Goal: Information Seeking & Learning: Learn about a topic

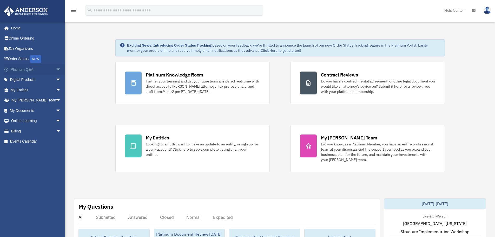
click at [56, 71] on span "arrow_drop_down" at bounding box center [61, 69] width 10 height 11
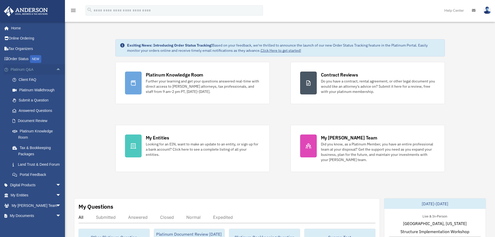
click at [56, 69] on span "arrow_drop_up" at bounding box center [61, 69] width 10 height 11
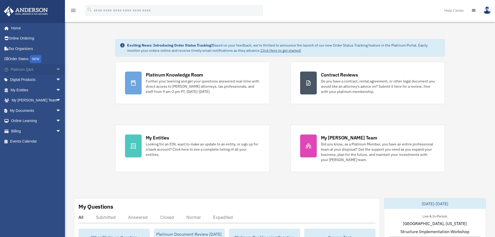
click at [56, 72] on span "arrow_drop_down" at bounding box center [61, 69] width 10 height 11
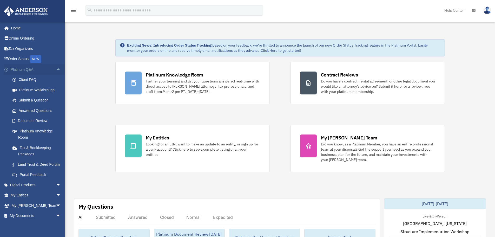
click at [56, 70] on span "arrow_drop_up" at bounding box center [61, 69] width 10 height 11
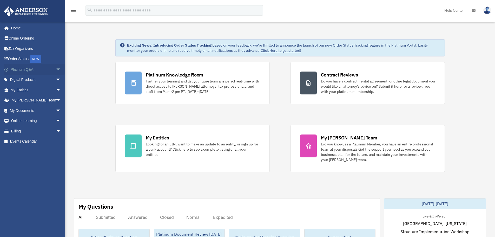
click at [56, 72] on span "arrow_drop_down" at bounding box center [61, 69] width 10 height 11
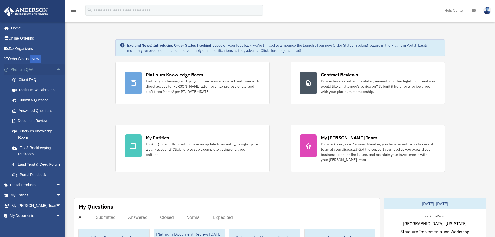
click at [56, 71] on span "arrow_drop_up" at bounding box center [61, 69] width 10 height 11
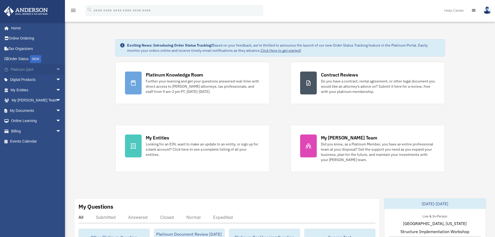
click at [59, 70] on span "arrow_drop_down" at bounding box center [61, 69] width 10 height 11
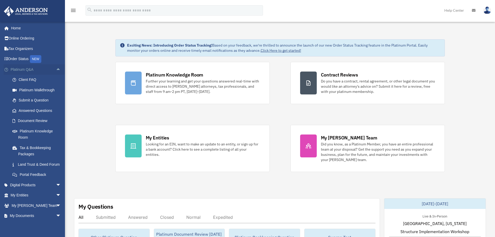
click at [56, 70] on span "arrow_drop_up" at bounding box center [61, 69] width 10 height 11
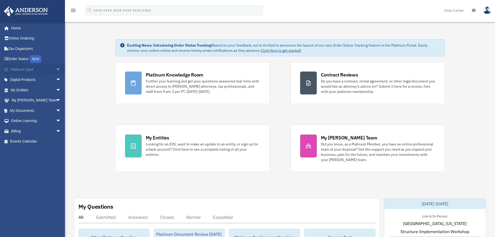
click at [57, 70] on span "arrow_drop_down" at bounding box center [61, 69] width 10 height 11
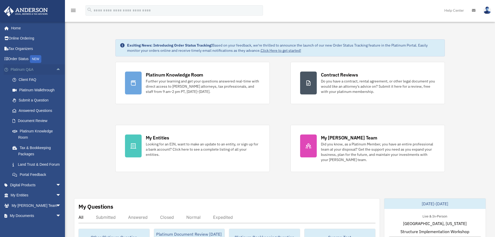
click at [56, 69] on span "arrow_drop_up" at bounding box center [61, 69] width 10 height 11
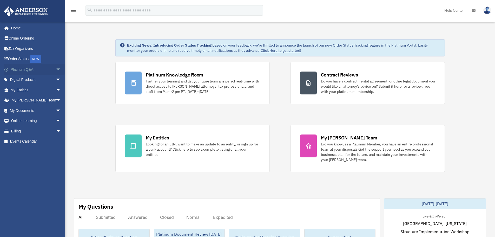
click at [56, 70] on span "arrow_drop_down" at bounding box center [61, 69] width 10 height 11
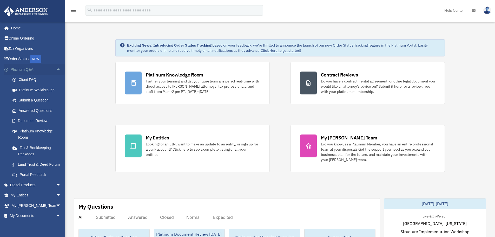
click at [56, 69] on span "arrow_drop_up" at bounding box center [61, 69] width 10 height 11
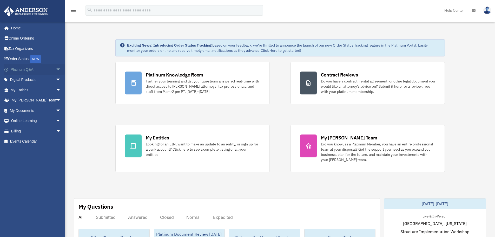
click at [56, 68] on span "arrow_drop_down" at bounding box center [61, 69] width 10 height 11
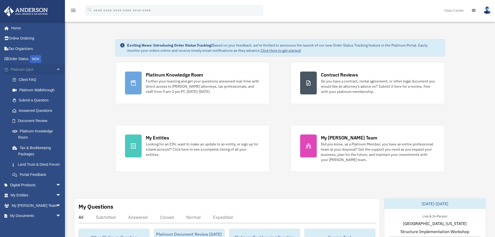
click at [56, 69] on span "arrow_drop_up" at bounding box center [61, 69] width 10 height 11
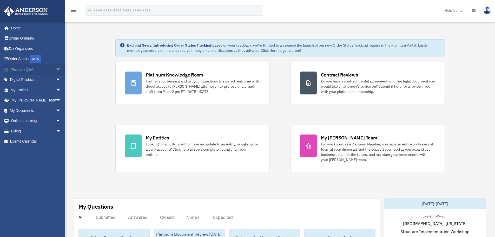
click at [56, 70] on span "arrow_drop_down" at bounding box center [61, 69] width 10 height 11
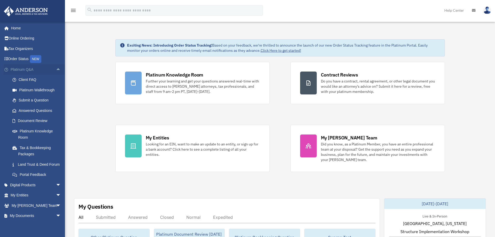
click at [56, 70] on span "arrow_drop_up" at bounding box center [61, 69] width 10 height 11
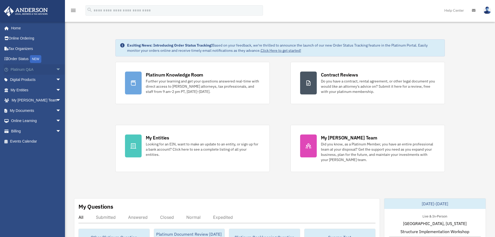
click at [56, 70] on span "arrow_drop_down" at bounding box center [61, 69] width 10 height 11
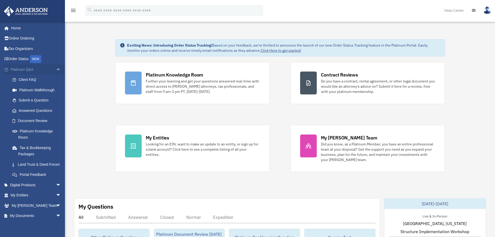
click at [56, 70] on span "arrow_drop_up" at bounding box center [61, 69] width 10 height 11
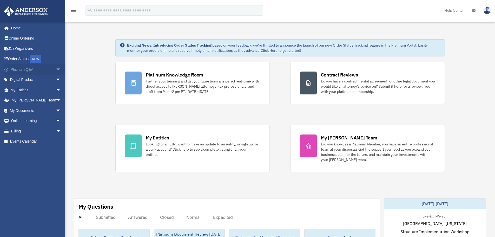
click at [56, 70] on span "arrow_drop_down" at bounding box center [61, 69] width 10 height 11
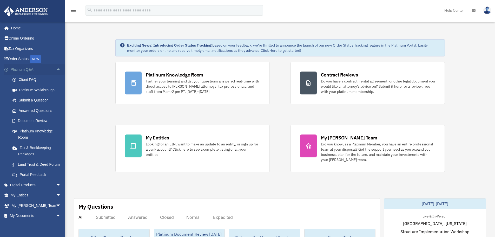
click at [56, 69] on span "arrow_drop_up" at bounding box center [61, 69] width 10 height 11
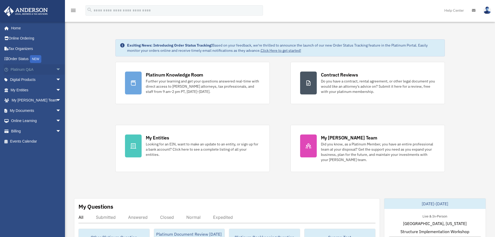
click at [56, 69] on span "arrow_drop_down" at bounding box center [61, 69] width 10 height 11
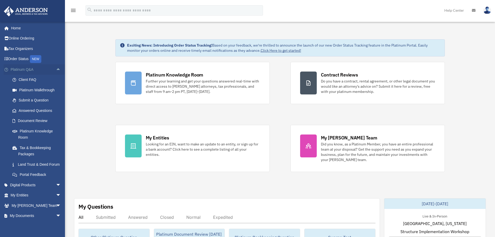
click at [56, 69] on span "arrow_drop_up" at bounding box center [61, 69] width 10 height 11
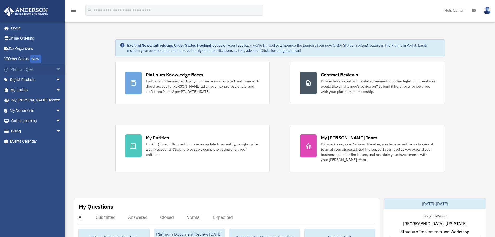
click at [56, 69] on span "arrow_drop_down" at bounding box center [61, 69] width 10 height 11
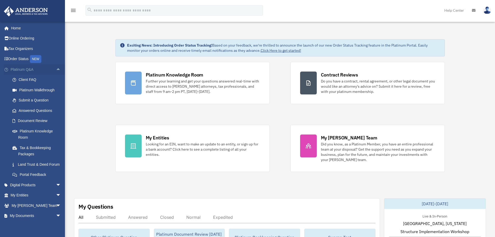
click at [56, 68] on span "arrow_drop_up" at bounding box center [61, 69] width 10 height 11
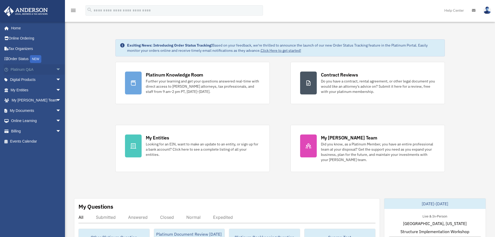
click at [50, 69] on link "Platinum Q&A arrow_drop_down" at bounding box center [36, 69] width 65 height 10
click at [57, 70] on span "arrow_drop_down" at bounding box center [61, 69] width 10 height 11
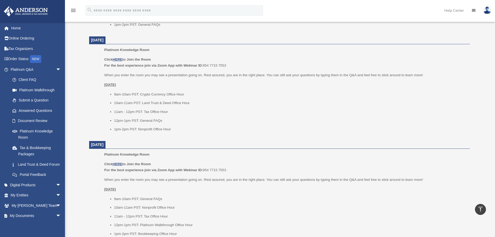
scroll to position [312, 0]
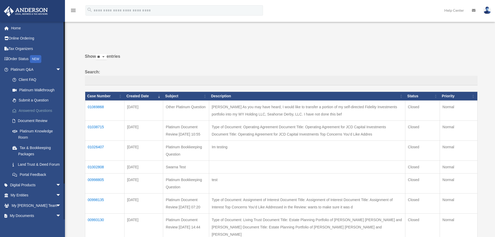
click at [42, 110] on link "Answered Questions" at bounding box center [38, 110] width 62 height 10
click at [25, 82] on link "Client FAQ" at bounding box center [38, 80] width 62 height 10
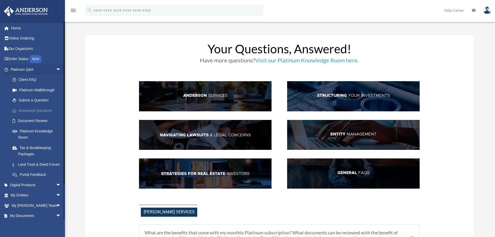
click at [33, 106] on link "Answered Questions" at bounding box center [38, 110] width 62 height 10
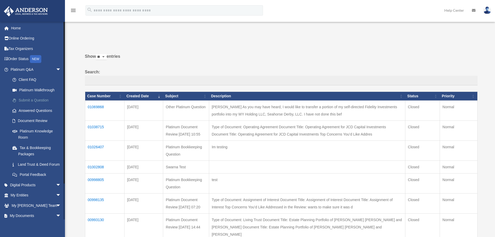
click at [33, 100] on link "Submit a Question" at bounding box center [38, 100] width 62 height 10
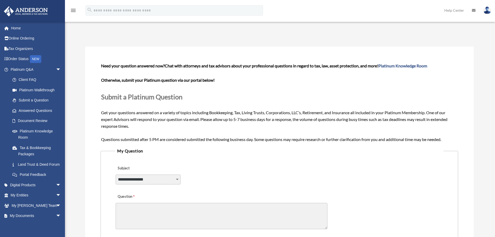
click at [148, 118] on span "Need your question answered now? Chat with attorneys and tax advisors about you…" at bounding box center [279, 102] width 357 height 78
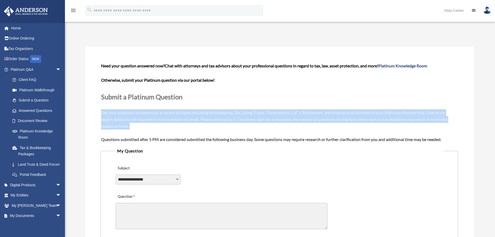
click at [148, 118] on span "Need your question answered now? Chat with attorneys and tax advisors about you…" at bounding box center [279, 102] width 357 height 78
click at [123, 116] on div "Need your question answered now? Chat with attorneys and tax advisors about you…" at bounding box center [279, 102] width 357 height 80
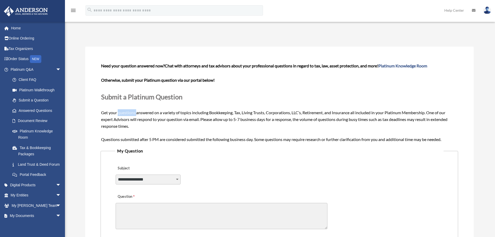
click at [123, 116] on div "Need your question answered now? Chat with attorneys and tax advisors about you…" at bounding box center [279, 102] width 357 height 80
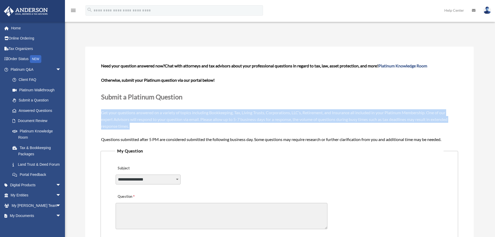
click at [123, 116] on div "Need your question answered now? Chat with attorneys and tax advisors about you…" at bounding box center [279, 102] width 357 height 80
click at [146, 119] on span "Need your question answered now? Chat with attorneys and tax advisors about you…" at bounding box center [279, 102] width 357 height 78
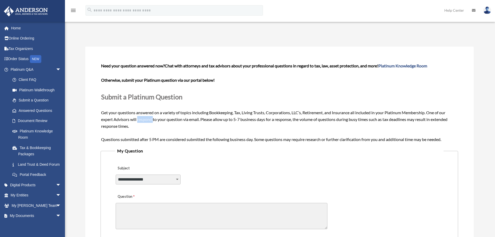
click at [146, 119] on span "Need your question answered now? Chat with attorneys and tax advisors about you…" at bounding box center [279, 102] width 357 height 78
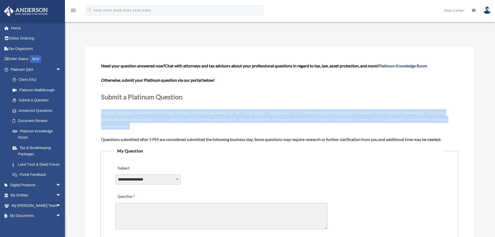
click at [146, 119] on span "Need your question answered now? Chat with attorneys and tax advisors about you…" at bounding box center [279, 102] width 357 height 78
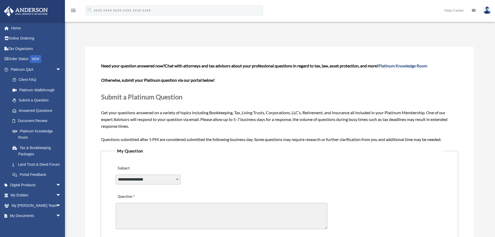
click at [142, 89] on p at bounding box center [279, 87] width 357 height 7
click at [140, 95] on span "Submit a Platinum Question" at bounding box center [141, 97] width 81 height 8
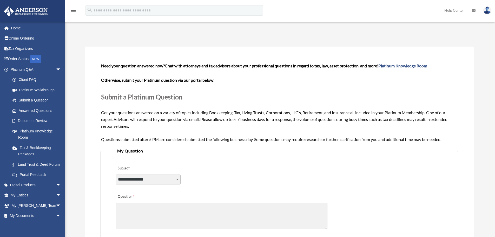
click at [125, 97] on span "Submit a Platinum Question" at bounding box center [141, 97] width 81 height 8
click at [56, 70] on span "arrow_drop_down" at bounding box center [61, 69] width 10 height 11
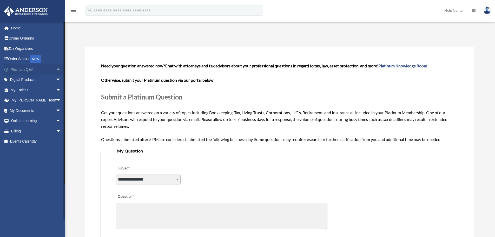
click at [56, 72] on span "arrow_drop_up" at bounding box center [61, 69] width 10 height 11
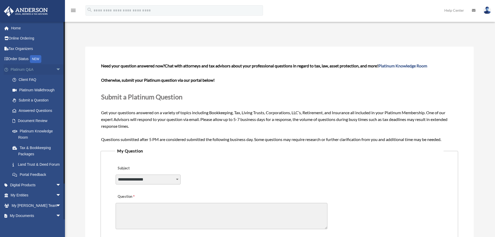
click at [56, 70] on span "arrow_drop_down" at bounding box center [61, 69] width 10 height 11
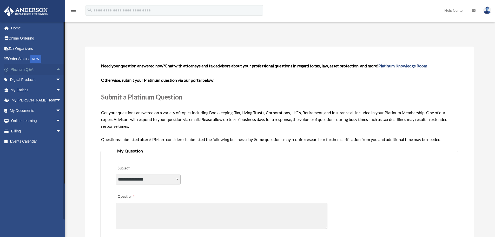
click at [56, 71] on span "arrow_drop_up" at bounding box center [61, 69] width 10 height 11
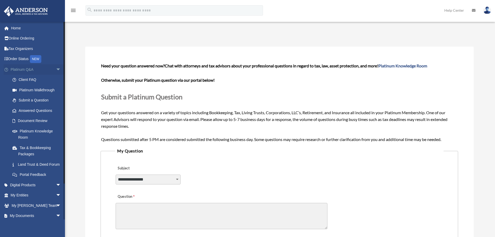
click at [56, 71] on span "arrow_drop_down" at bounding box center [61, 69] width 10 height 11
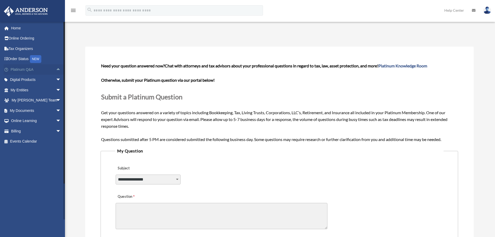
click at [56, 70] on span "arrow_drop_up" at bounding box center [61, 69] width 10 height 11
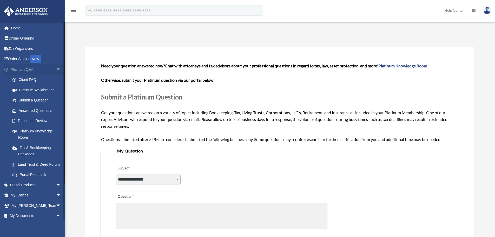
click at [56, 69] on span "arrow_drop_down" at bounding box center [61, 69] width 10 height 11
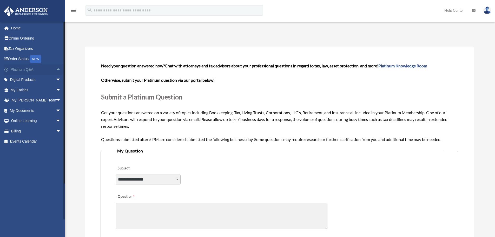
click at [56, 69] on span "arrow_drop_up" at bounding box center [61, 69] width 10 height 11
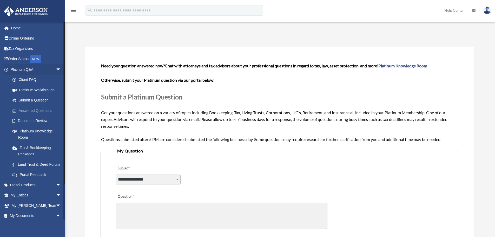
click at [32, 108] on link "Answered Questions" at bounding box center [38, 110] width 62 height 10
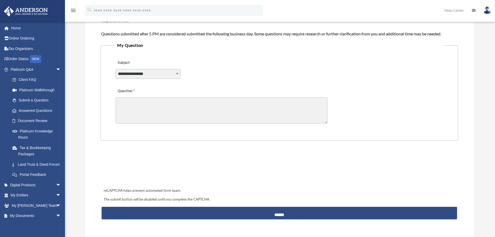
scroll to position [130, 0]
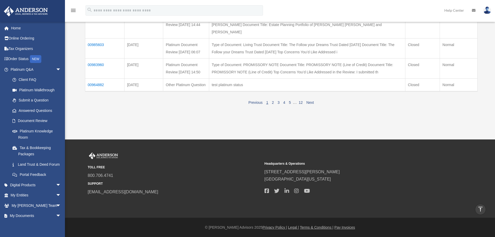
scroll to position [231, 0]
click at [301, 102] on link "12" at bounding box center [301, 102] width 4 height 4
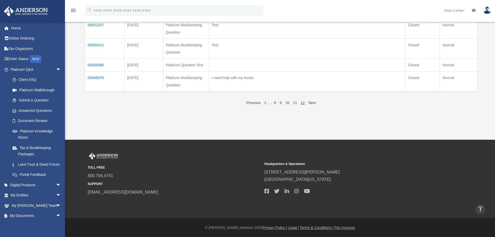
scroll to position [18, 0]
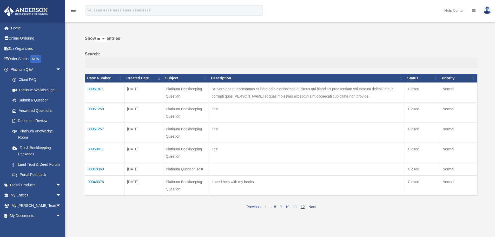
click at [265, 206] on link "1" at bounding box center [265, 207] width 2 height 4
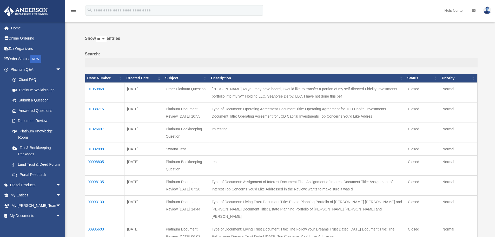
scroll to position [0, 0]
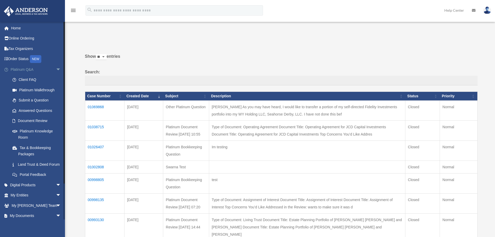
click at [58, 69] on span "arrow_drop_down" at bounding box center [61, 69] width 10 height 11
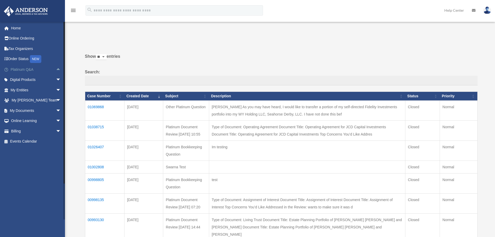
click at [56, 69] on span "arrow_drop_up" at bounding box center [61, 69] width 10 height 11
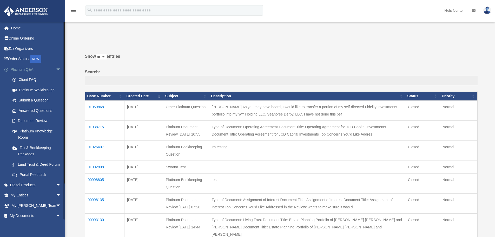
click at [56, 69] on span "arrow_drop_down" at bounding box center [61, 69] width 10 height 11
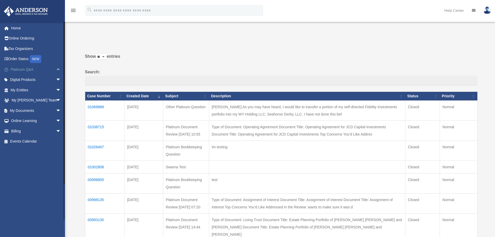
click at [56, 69] on span "arrow_drop_up" at bounding box center [61, 69] width 10 height 11
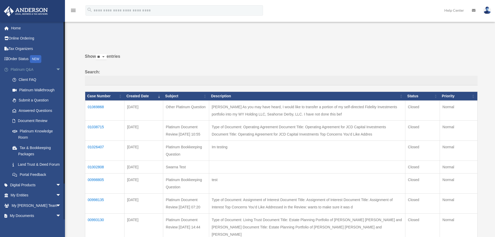
click at [56, 68] on span "arrow_drop_down" at bounding box center [61, 69] width 10 height 11
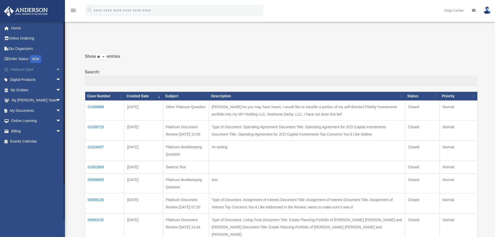
click at [56, 68] on span "arrow_drop_up" at bounding box center [61, 69] width 10 height 11
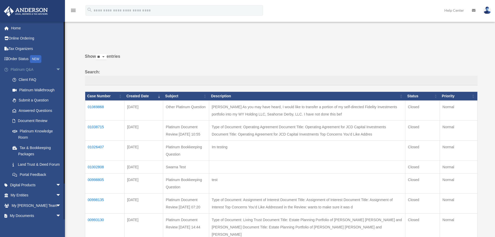
click at [56, 68] on span "arrow_drop_down" at bounding box center [61, 69] width 10 height 11
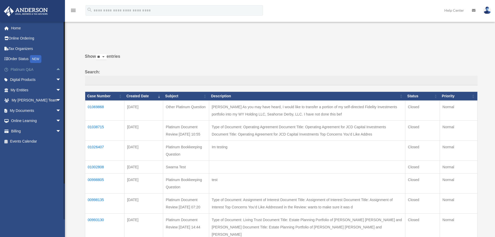
click at [56, 69] on span "arrow_drop_up" at bounding box center [61, 69] width 10 height 11
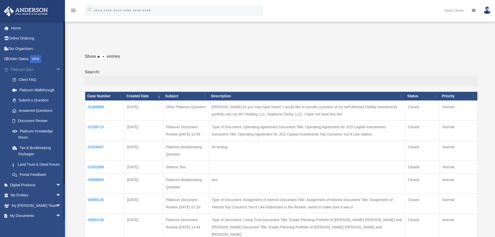
click at [56, 69] on span "arrow_drop_down" at bounding box center [61, 69] width 10 height 11
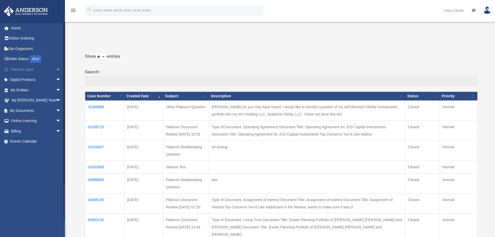
click at [56, 70] on span "arrow_drop_up" at bounding box center [61, 69] width 10 height 11
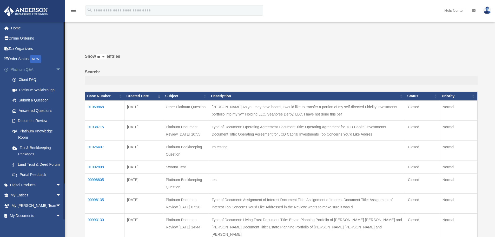
click at [56, 70] on span "arrow_drop_down" at bounding box center [61, 69] width 10 height 11
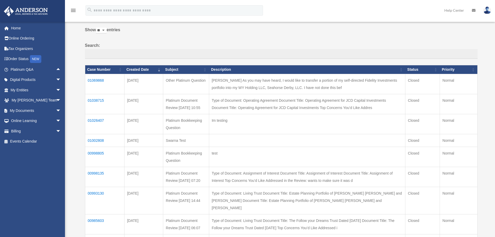
scroll to position [23, 0]
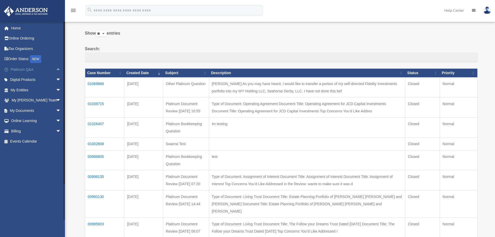
click at [57, 70] on span "arrow_drop_up" at bounding box center [61, 69] width 10 height 11
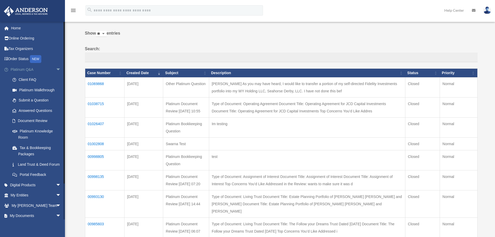
click at [56, 69] on span "arrow_drop_down" at bounding box center [61, 69] width 10 height 11
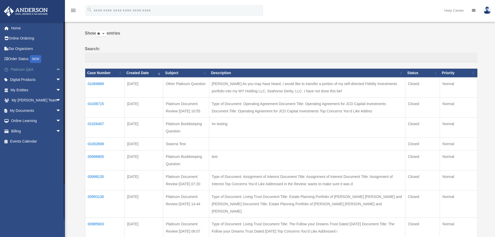
click at [56, 71] on span "arrow_drop_up" at bounding box center [61, 69] width 10 height 11
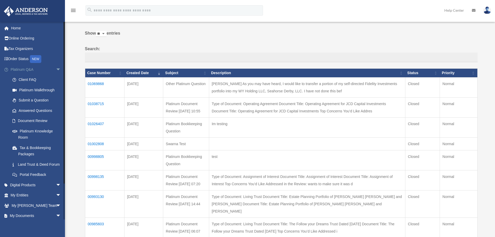
click at [56, 70] on span "arrow_drop_down" at bounding box center [61, 69] width 10 height 11
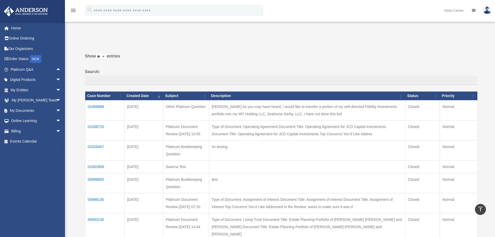
scroll to position [0, 0]
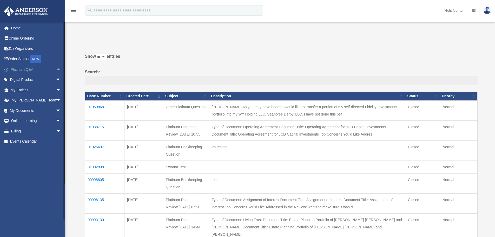
click at [56, 71] on span "arrow_drop_up" at bounding box center [61, 69] width 10 height 11
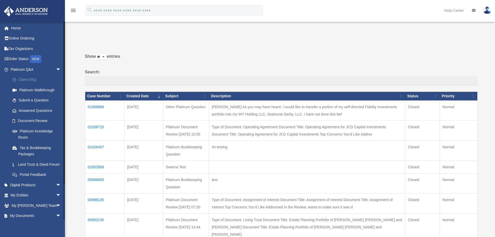
click at [33, 80] on link "Client FAQ" at bounding box center [38, 80] width 62 height 10
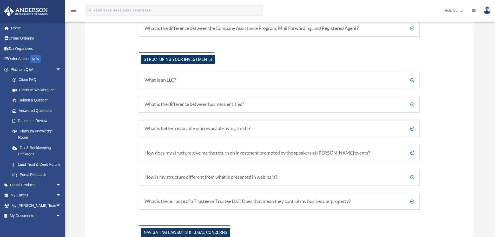
scroll to position [390, 0]
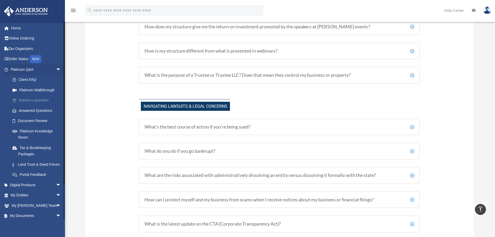
click at [38, 101] on link "Submit a Question" at bounding box center [38, 100] width 62 height 10
click at [37, 111] on link "Answered Questions" at bounding box center [38, 110] width 62 height 10
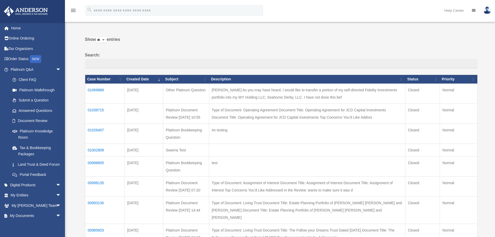
scroll to position [26, 0]
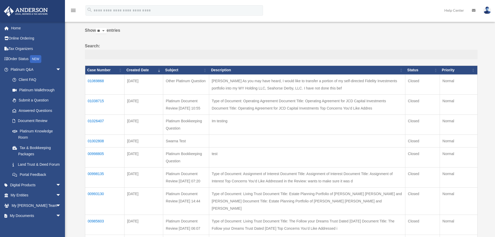
click at [115, 52] on input "Search:" at bounding box center [281, 55] width 393 height 10
click at [165, 45] on label "Search:" at bounding box center [281, 50] width 393 height 17
click at [165, 50] on input "Search:" at bounding box center [281, 55] width 393 height 10
click at [148, 56] on input "Search:" at bounding box center [281, 55] width 393 height 10
click at [108, 54] on input "Search:" at bounding box center [281, 55] width 393 height 10
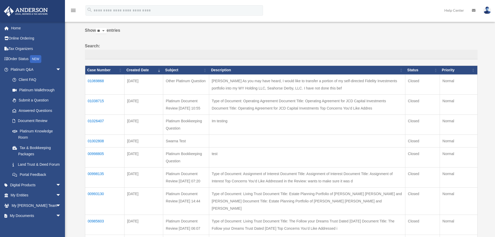
click at [141, 37] on label "Show ** ** ** *** entries" at bounding box center [281, 33] width 393 height 12
click at [107, 34] on select "** ** ** ***" at bounding box center [101, 31] width 11 height 6
click at [56, 67] on span "arrow_drop_down" at bounding box center [61, 69] width 10 height 11
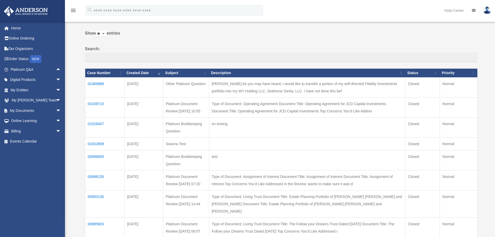
scroll to position [0, 0]
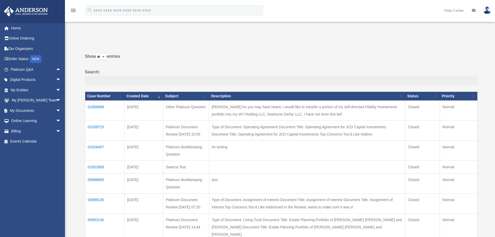
click at [118, 80] on input "Search:" at bounding box center [281, 81] width 393 height 10
click at [168, 54] on label "Show ** ** ** *** entries" at bounding box center [281, 59] width 393 height 12
click at [107, 54] on select "** ** ** ***" at bounding box center [101, 57] width 11 height 6
click at [130, 82] on input "Search:" at bounding box center [281, 81] width 393 height 10
click at [57, 89] on span "arrow_drop_down" at bounding box center [61, 90] width 10 height 11
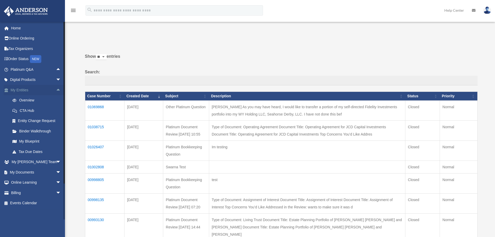
click at [56, 90] on span "arrow_drop_up" at bounding box center [61, 90] width 10 height 11
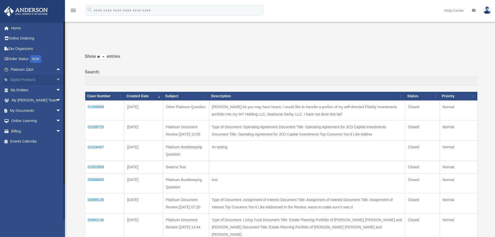
click at [56, 81] on span "arrow_drop_down" at bounding box center [61, 80] width 10 height 11
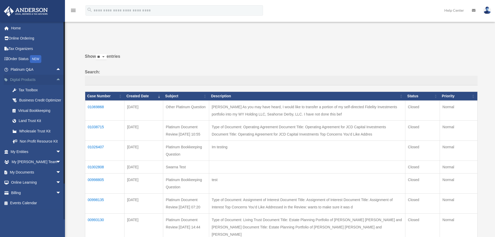
click at [56, 80] on span "arrow_drop_up" at bounding box center [61, 80] width 10 height 11
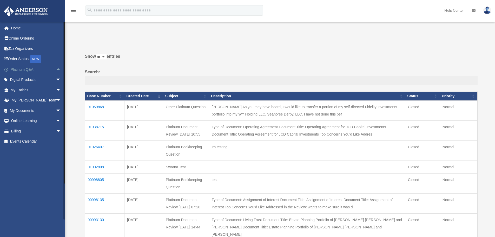
click at [56, 71] on span "arrow_drop_up" at bounding box center [61, 69] width 10 height 11
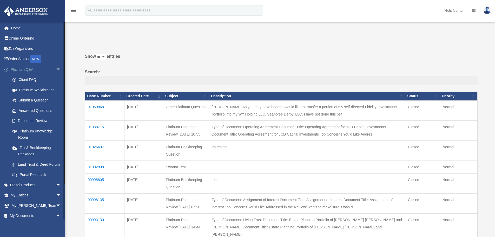
click at [56, 70] on span "arrow_drop_down" at bounding box center [61, 69] width 10 height 11
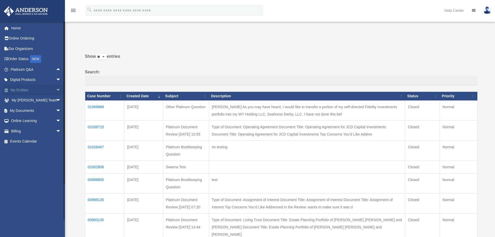
click at [56, 91] on span "arrow_drop_down" at bounding box center [61, 90] width 10 height 11
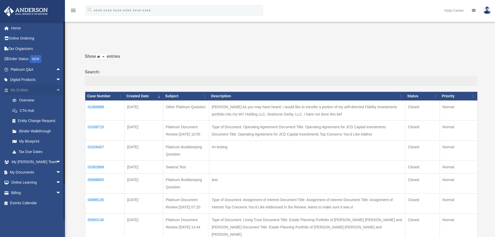
click at [56, 88] on span "arrow_drop_up" at bounding box center [61, 90] width 10 height 11
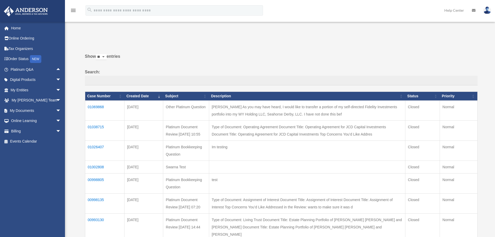
click at [273, 108] on td "Melissa Anne Strong As you may have heard, I would like to transfer a portion o…" at bounding box center [307, 110] width 196 height 20
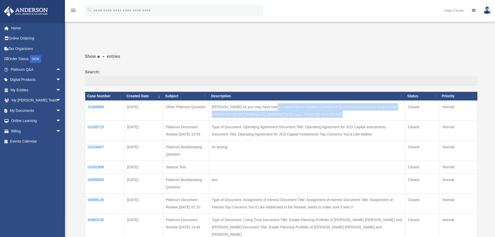
click at [273, 109] on td "Melissa Anne Strong As you may have heard, I would like to transfer a portion o…" at bounding box center [307, 110] width 196 height 20
click at [243, 108] on td "Melissa Anne Strong As you may have heard, I would like to transfer a portion o…" at bounding box center [307, 110] width 196 height 20
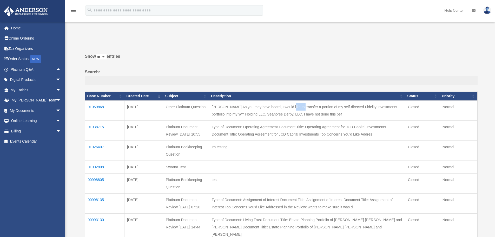
click at [243, 108] on td "Melissa Anne Strong As you may have heard, I would like to transfer a portion o…" at bounding box center [307, 110] width 196 height 20
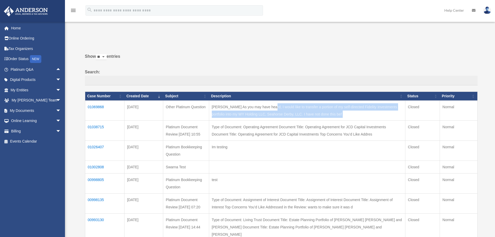
click at [243, 108] on td "Melissa Anne Strong As you may have heard, I would like to transfer a portion o…" at bounding box center [307, 110] width 196 height 20
click at [258, 110] on td "Melissa Anne Strong As you may have heard, I would like to transfer a portion o…" at bounding box center [307, 110] width 196 height 20
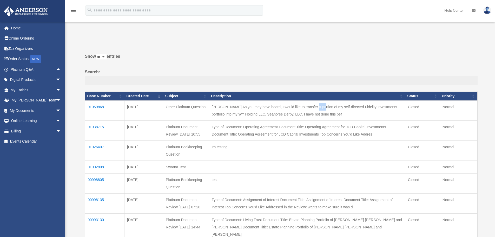
click at [258, 110] on td "Melissa Anne Strong As you may have heard, I would like to transfer a portion o…" at bounding box center [307, 110] width 196 height 20
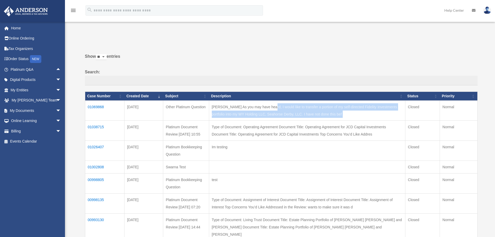
click at [258, 110] on td "Melissa Anne Strong As you may have heard, I would like to transfer a portion o…" at bounding box center [307, 110] width 196 height 20
click at [247, 111] on td "Melissa Anne Strong As you may have heard, I would like to transfer a portion o…" at bounding box center [307, 110] width 196 height 20
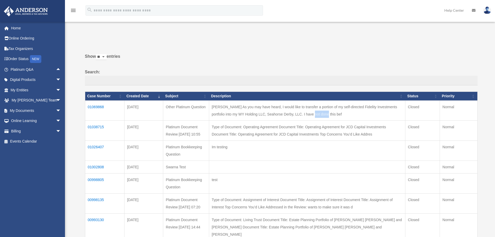
click at [247, 111] on td "Melissa Anne Strong As you may have heard, I would like to transfer a portion o…" at bounding box center [307, 110] width 196 height 20
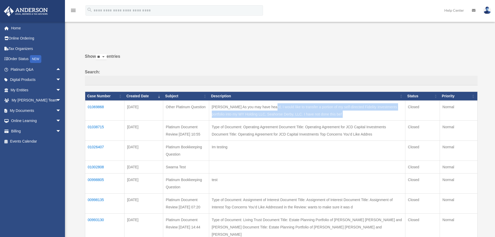
click at [247, 111] on td "Melissa Anne Strong As you may have heard, I would like to transfer a portion o…" at bounding box center [307, 110] width 196 height 20
click at [273, 112] on td "Melissa Anne Strong As you may have heard, I would like to transfer a portion o…" at bounding box center [307, 110] width 196 height 20
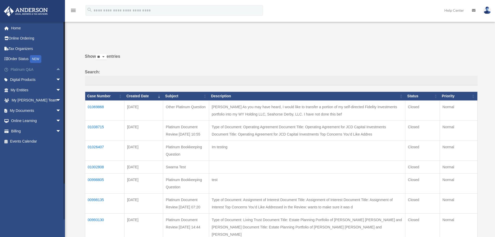
click at [56, 71] on span "arrow_drop_up" at bounding box center [61, 69] width 10 height 11
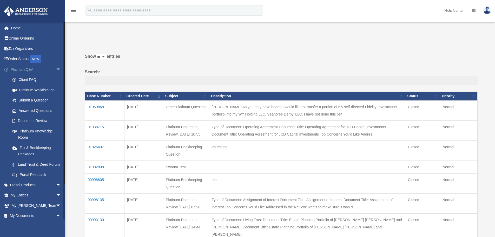
click at [56, 71] on span "arrow_drop_down" at bounding box center [61, 69] width 10 height 11
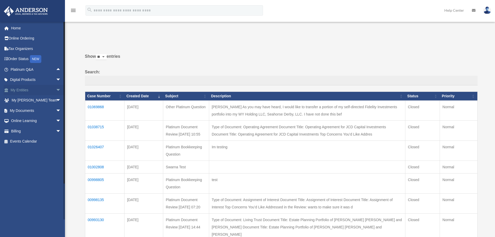
click at [56, 89] on span "arrow_drop_down" at bounding box center [61, 90] width 10 height 11
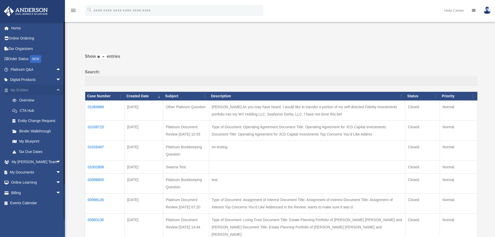
click at [56, 88] on span "arrow_drop_up" at bounding box center [61, 90] width 10 height 11
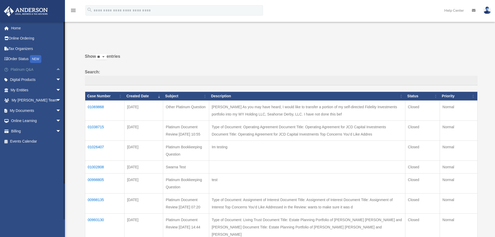
click at [56, 70] on span "arrow_drop_up" at bounding box center [61, 69] width 10 height 11
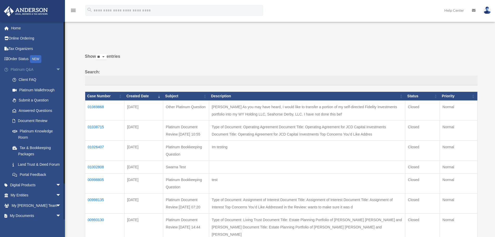
click at [56, 68] on span "arrow_drop_down" at bounding box center [61, 69] width 10 height 11
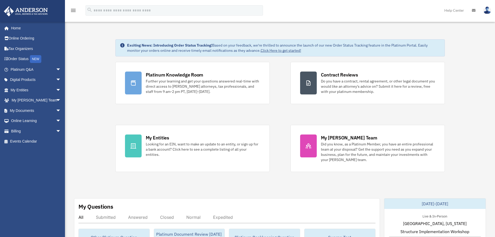
drag, startPoint x: 0, startPoint y: 0, endPoint x: 411, endPoint y: 20, distance: 411.4
click at [414, 21] on div "menu search Site Menu add [PERSON_NAME][EMAIL_ADDRESS][DOMAIN_NAME] My Profile …" at bounding box center [248, 13] width 488 height 18
